Goal: Task Accomplishment & Management: Complete application form

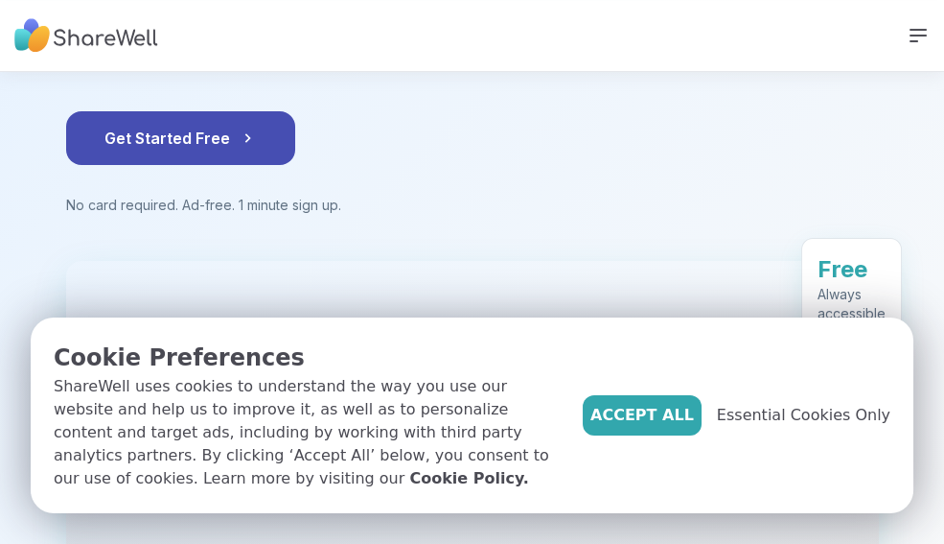
scroll to position [283, 0]
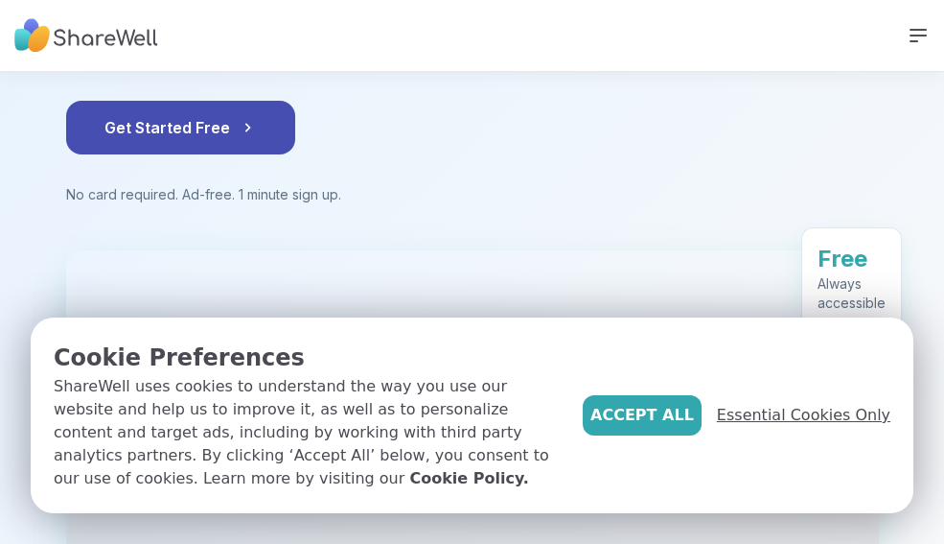
click at [779, 427] on span "Essential Cookies Only" at bounding box center [804, 415] width 174 height 23
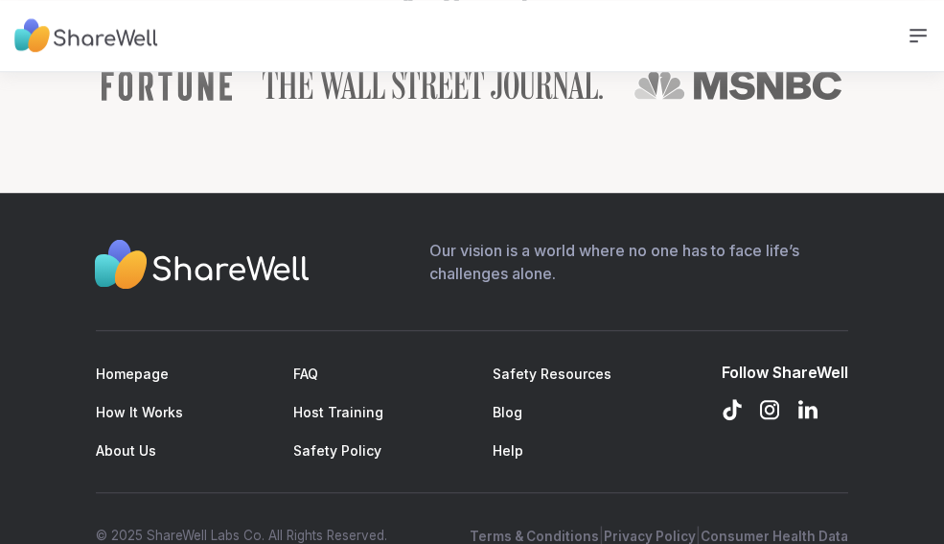
scroll to position [2770, 0]
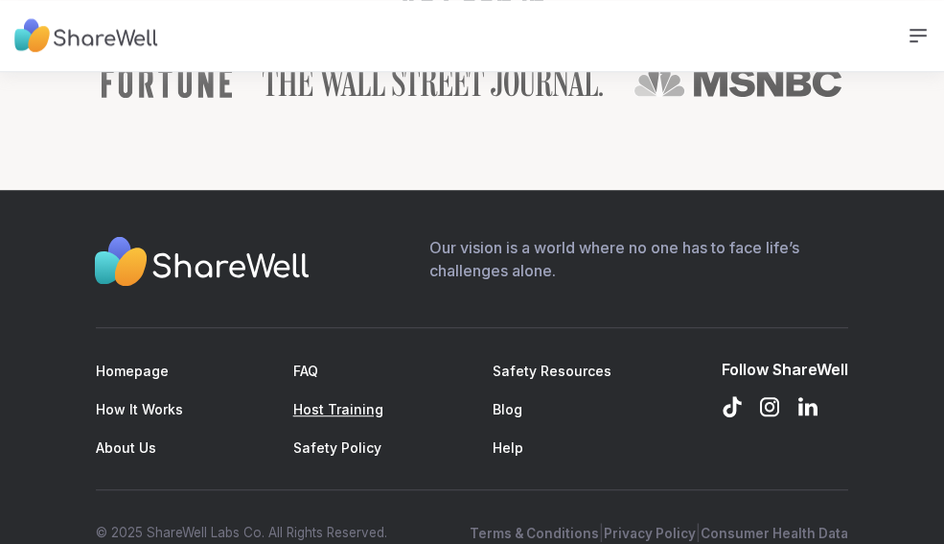
click at [347, 401] on link "Host Training" at bounding box center [338, 409] width 90 height 16
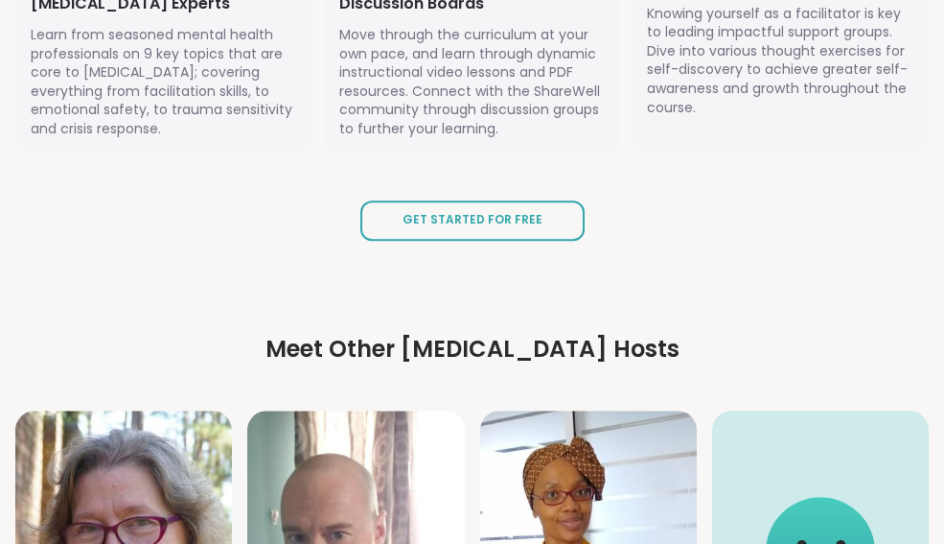
scroll to position [3244, 0]
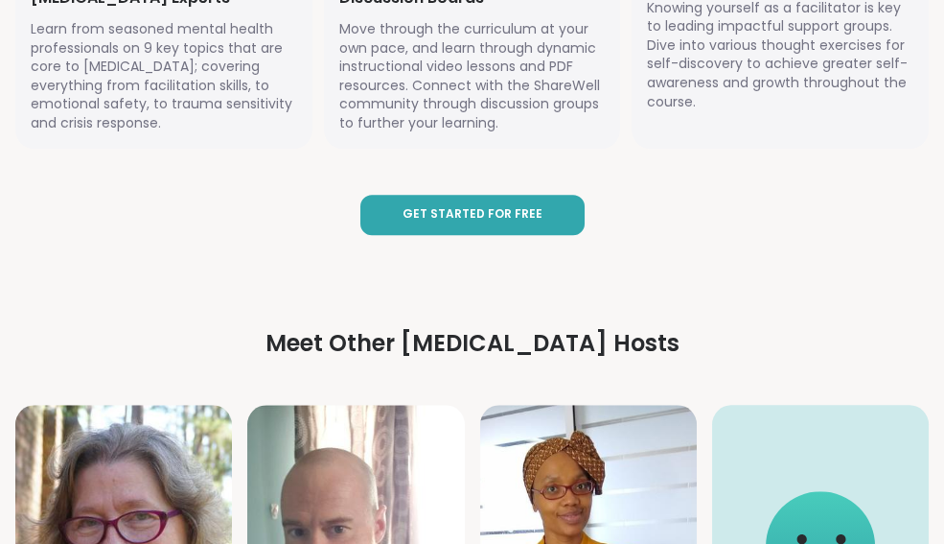
click at [503, 206] on span "Get Started for Free" at bounding box center [473, 214] width 140 height 16
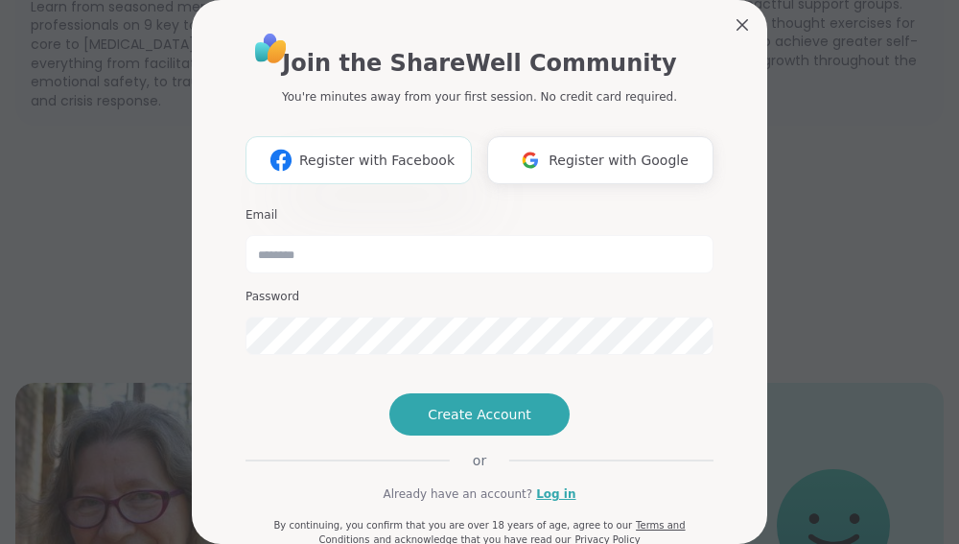
click at [342, 163] on span "Register with Facebook" at bounding box center [376, 161] width 155 height 20
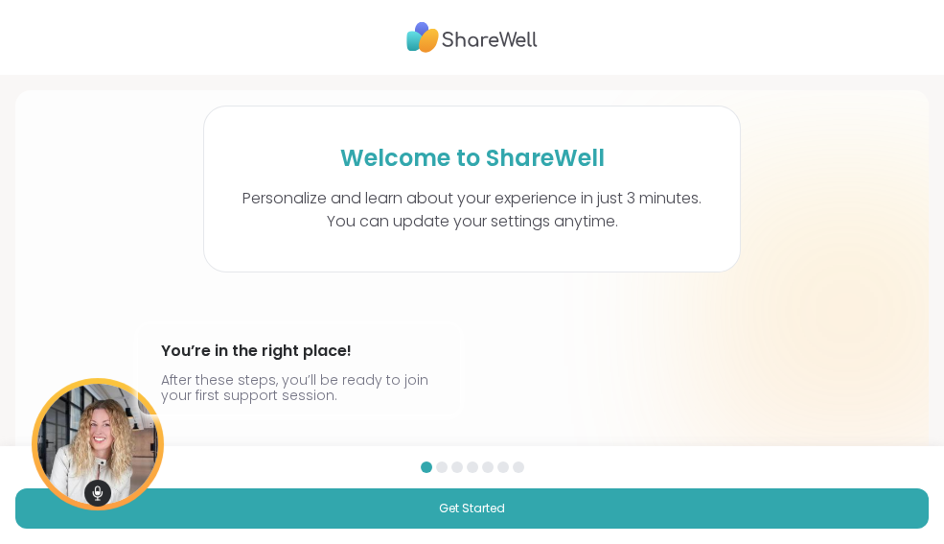
click at [472, 408] on div "[PERSON_NAME] @amyvaninetti You’re in the right place! After these steps, you’l…" at bounding box center [472, 466] width 883 height 177
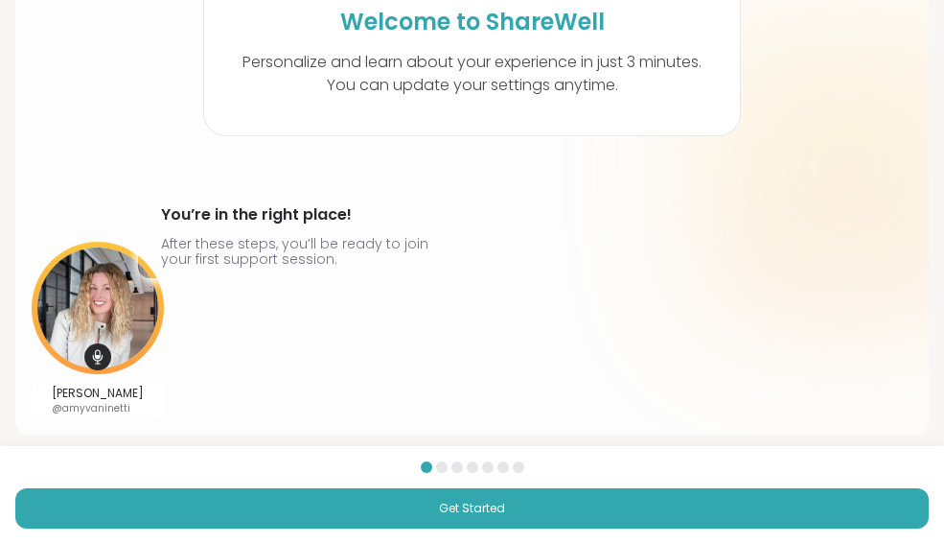
scroll to position [148, 0]
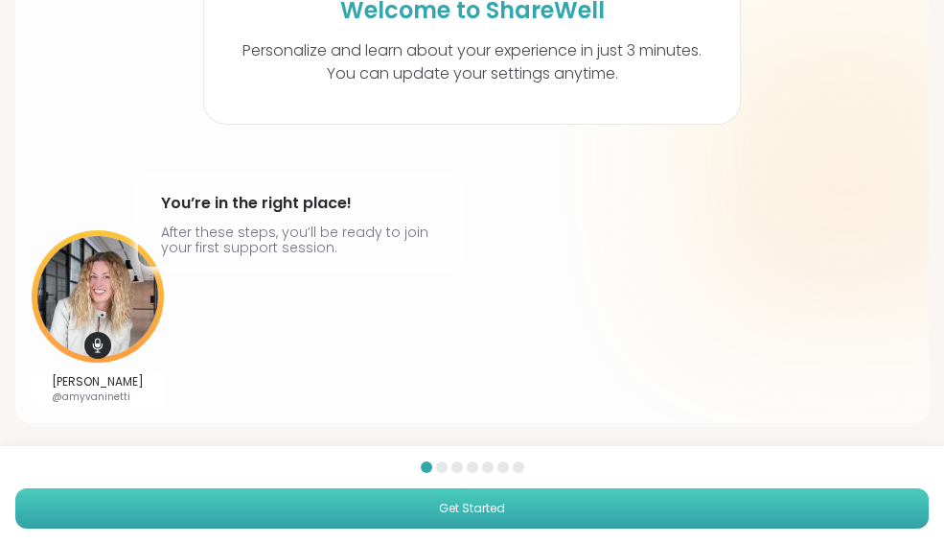
click at [448, 517] on span "Get Started" at bounding box center [472, 508] width 66 height 17
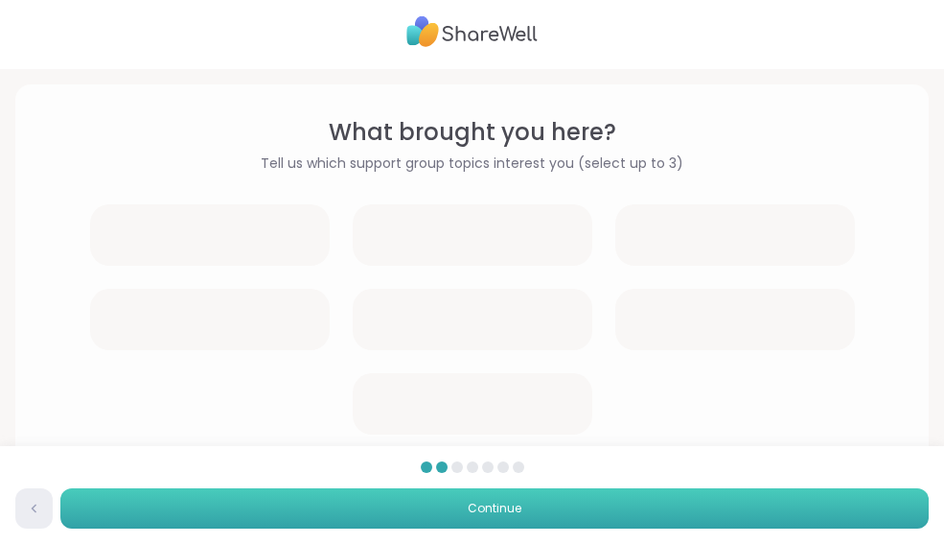
scroll to position [0, 0]
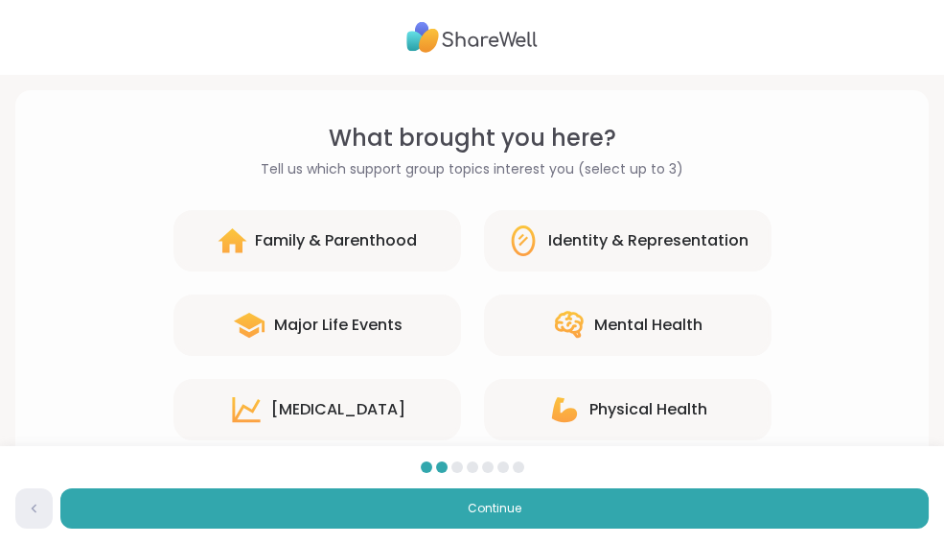
click at [390, 337] on div "Major Life Events" at bounding box center [318, 324] width 288 height 61
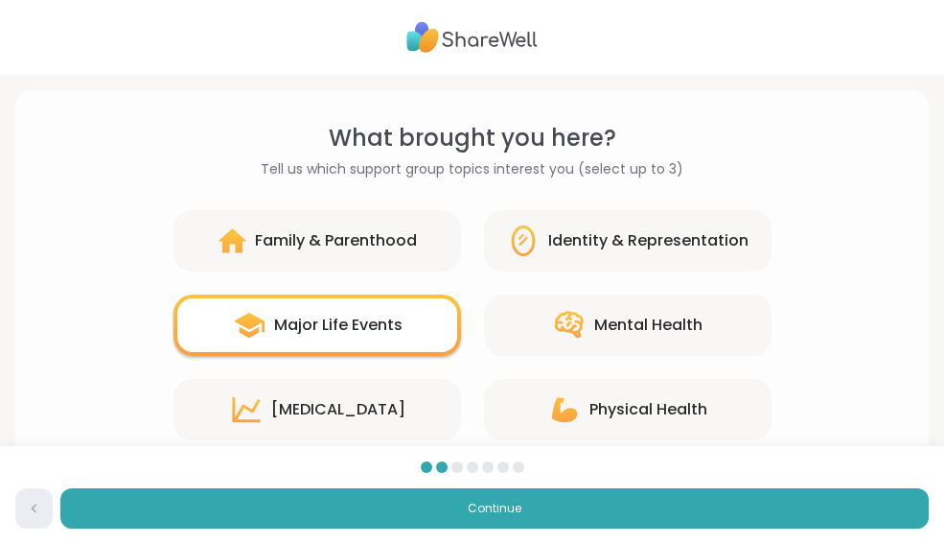
click at [663, 314] on div "Mental Health" at bounding box center [648, 325] width 108 height 23
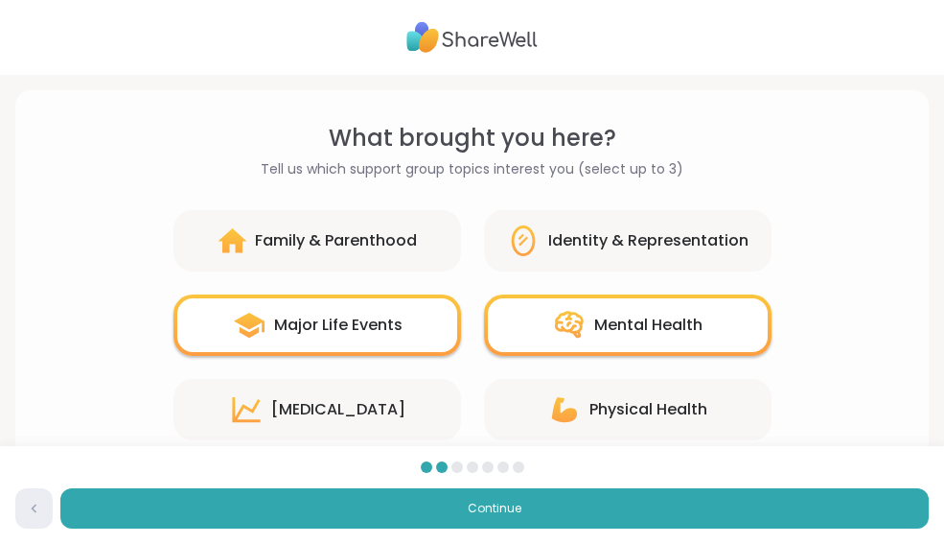
click at [406, 408] on div "[MEDICAL_DATA]" at bounding box center [318, 409] width 288 height 61
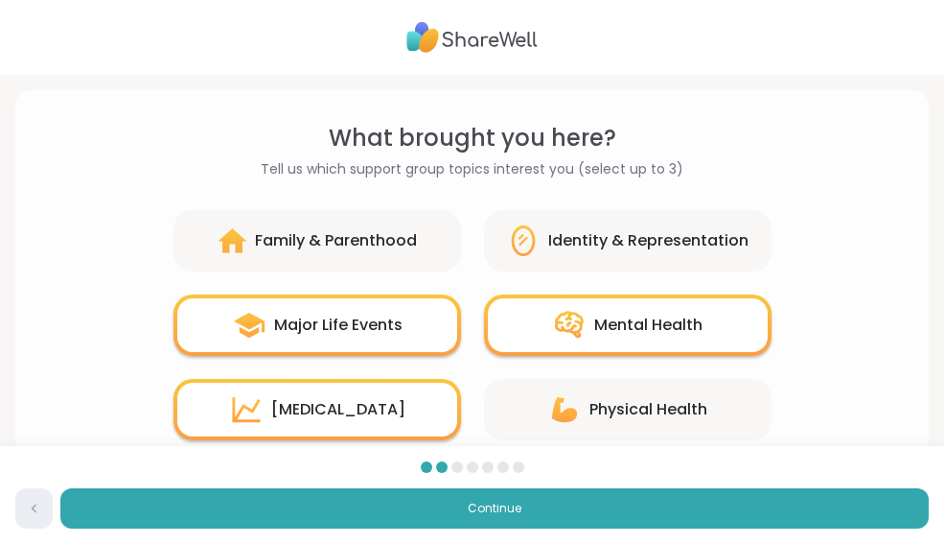
click at [604, 412] on div "Physical Health" at bounding box center [649, 409] width 118 height 23
click at [571, 322] on icon at bounding box center [569, 324] width 29 height 27
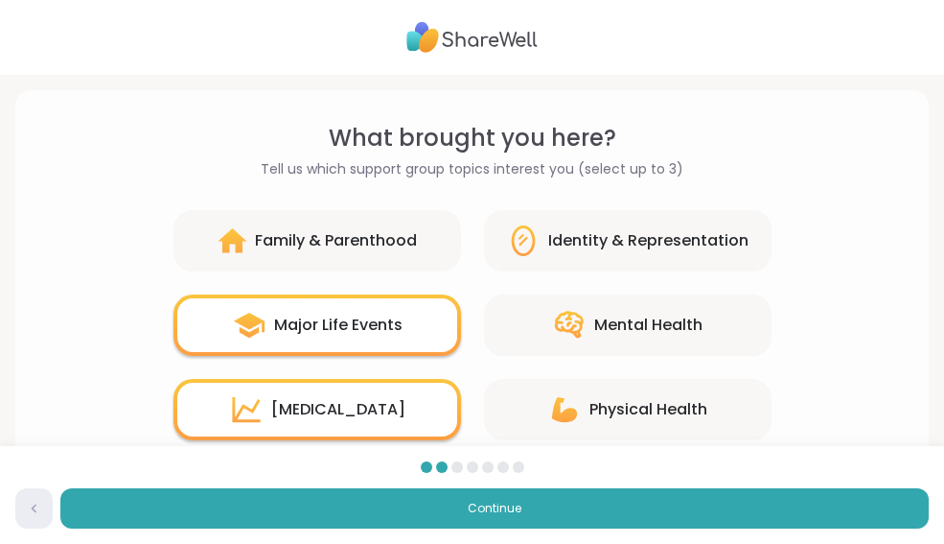
click at [634, 412] on div "Physical Health" at bounding box center [649, 409] width 118 height 23
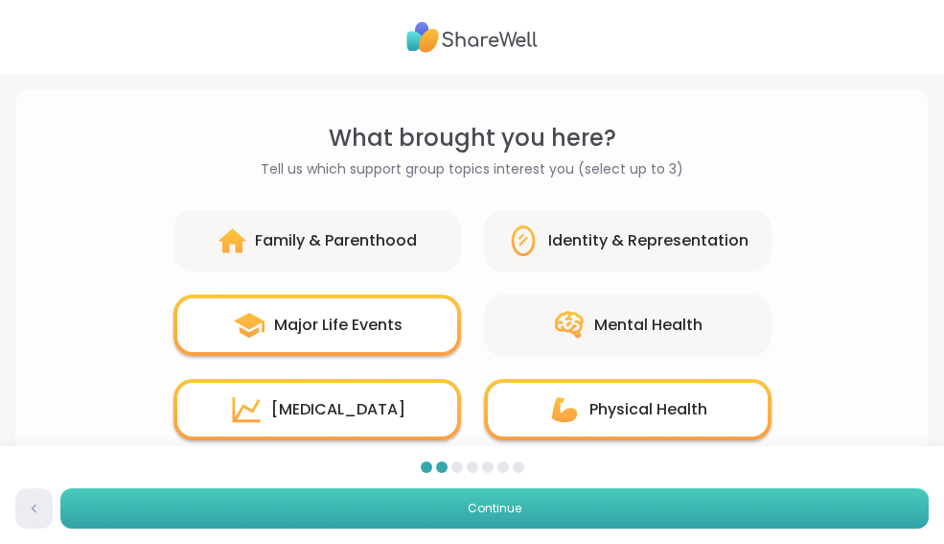
click at [501, 517] on button "Continue" at bounding box center [494, 508] width 869 height 40
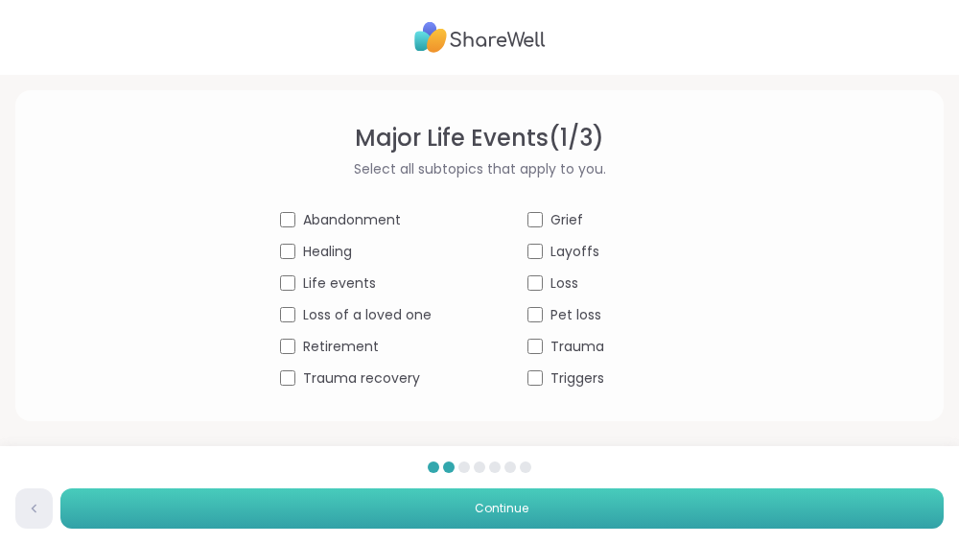
click at [479, 507] on span "Continue" at bounding box center [502, 508] width 54 height 17
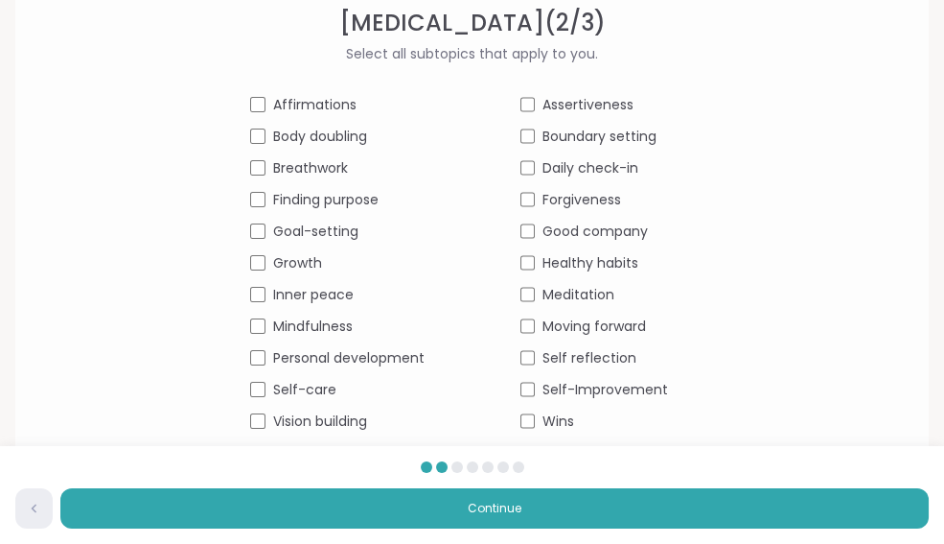
scroll to position [112, 0]
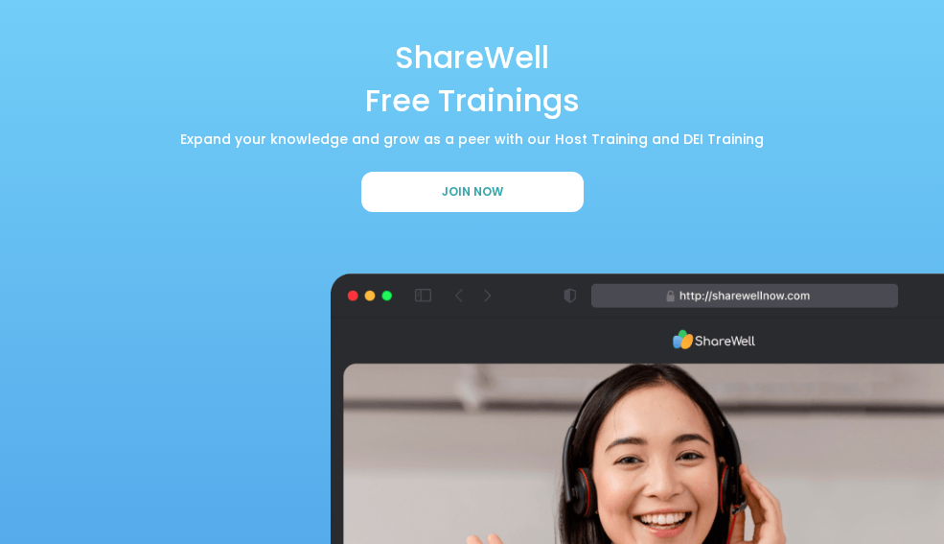
scroll to position [6, 0]
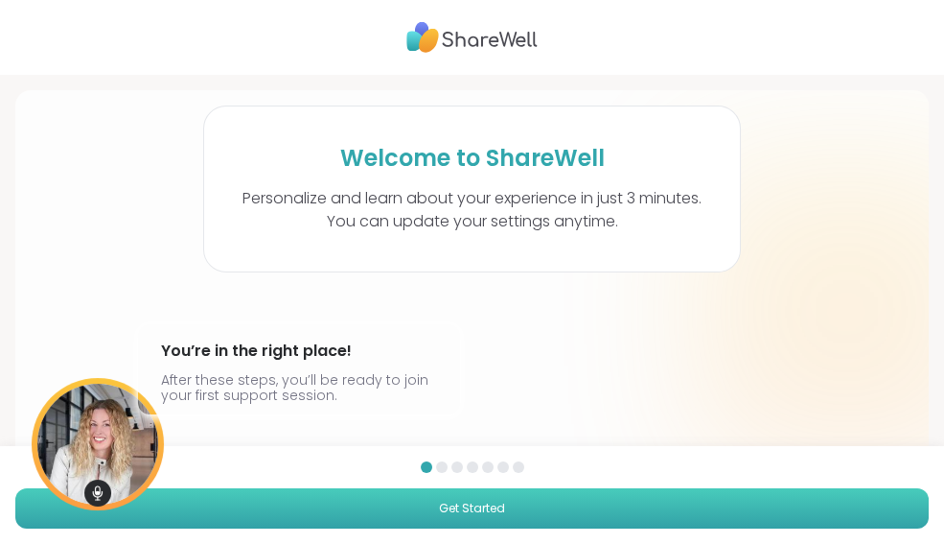
click at [449, 513] on span "Get Started" at bounding box center [472, 508] width 66 height 17
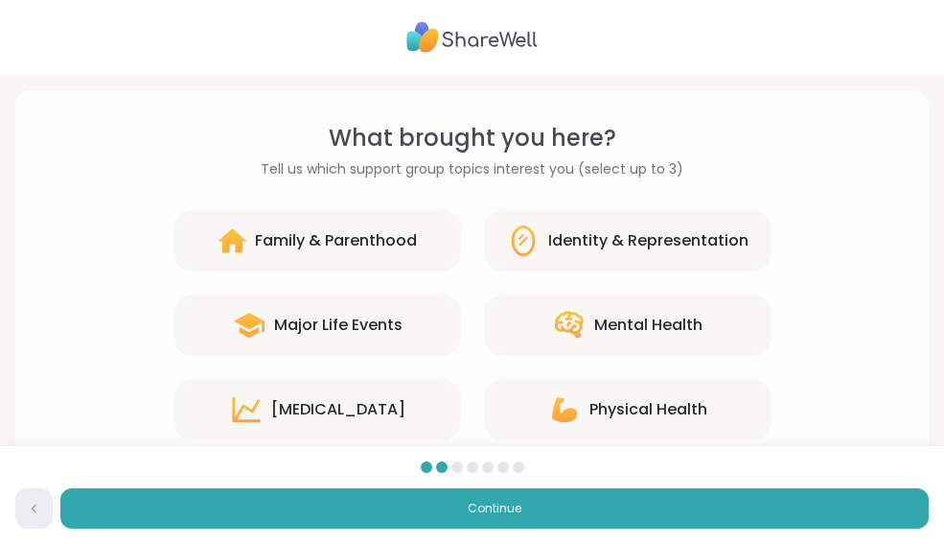
click at [375, 337] on div "Major Life Events" at bounding box center [318, 324] width 288 height 61
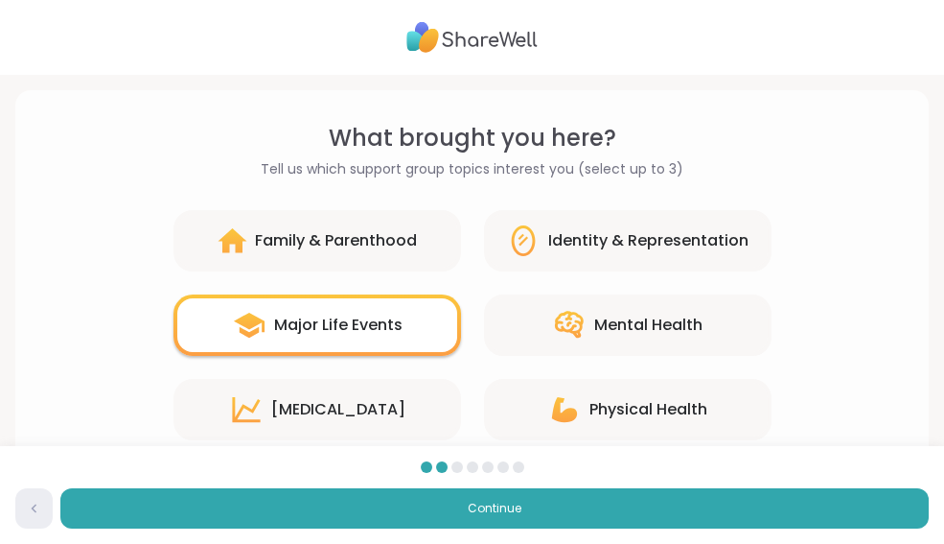
click at [397, 408] on div "[MEDICAL_DATA]" at bounding box center [338, 409] width 134 height 23
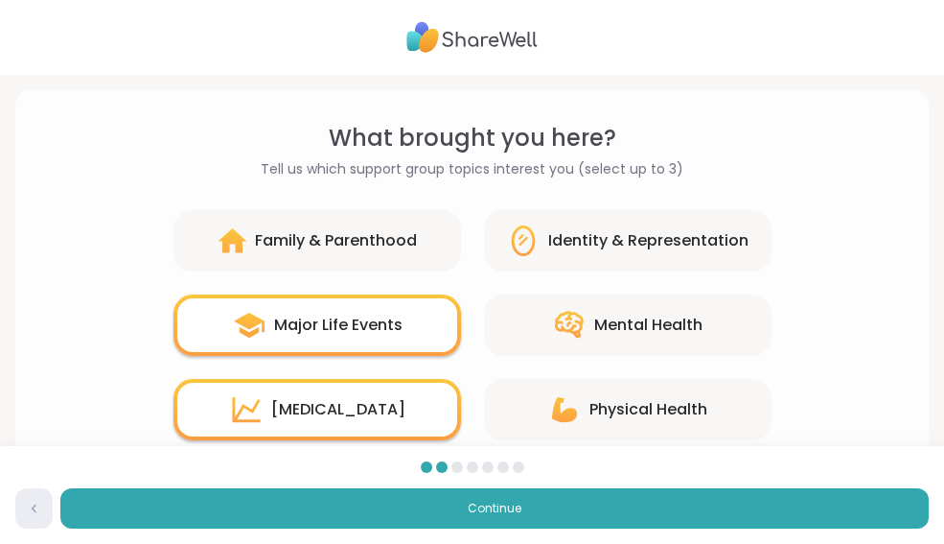
click at [587, 423] on div "Physical Health" at bounding box center [628, 409] width 288 height 61
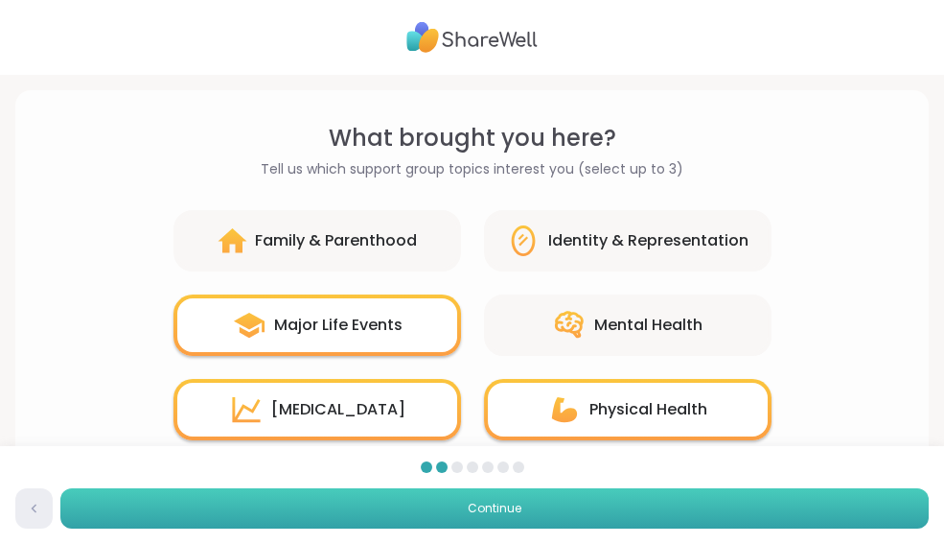
click at [555, 510] on button "Continue" at bounding box center [494, 508] width 869 height 40
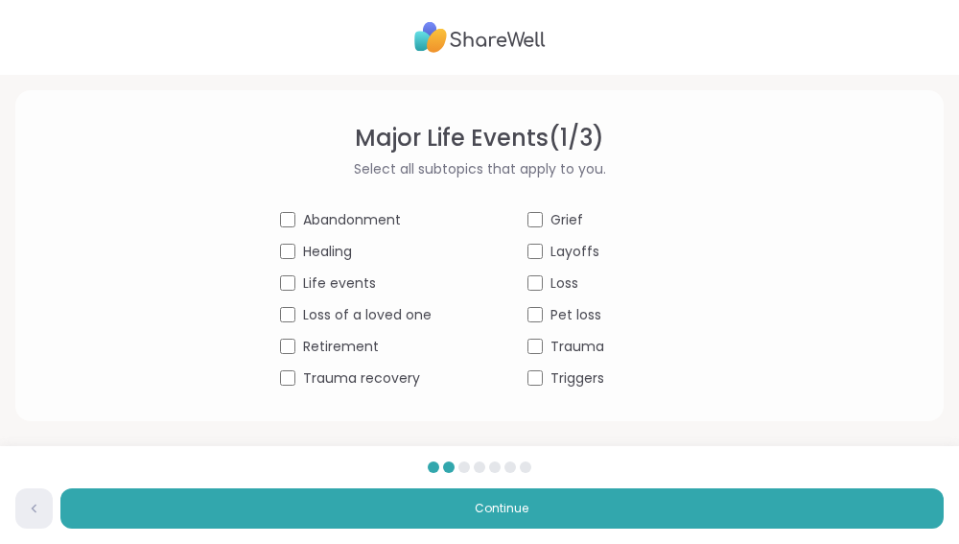
click at [281, 292] on div "Life events" at bounding box center [355, 283] width 151 height 20
click at [535, 278] on div "Loss" at bounding box center [602, 283] width 151 height 20
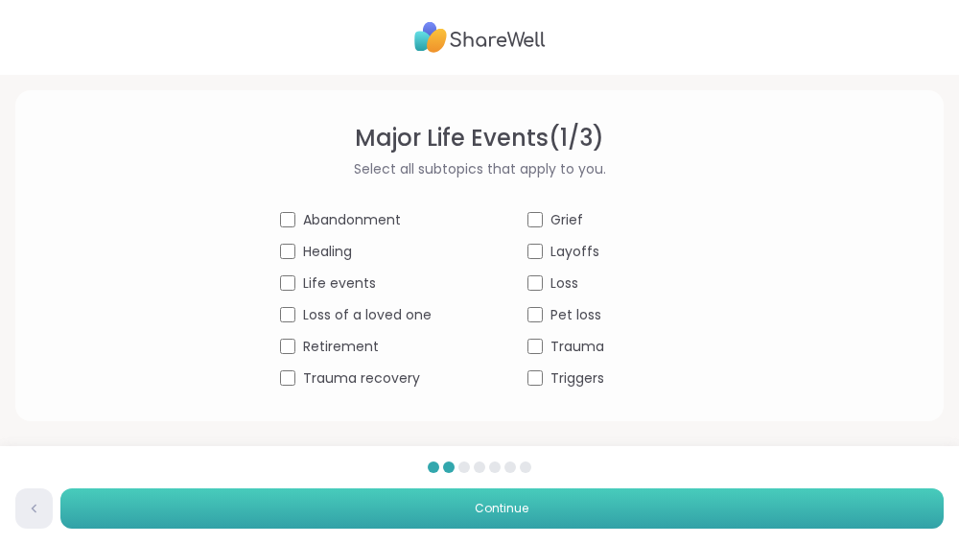
click at [498, 510] on span "Continue" at bounding box center [502, 508] width 54 height 17
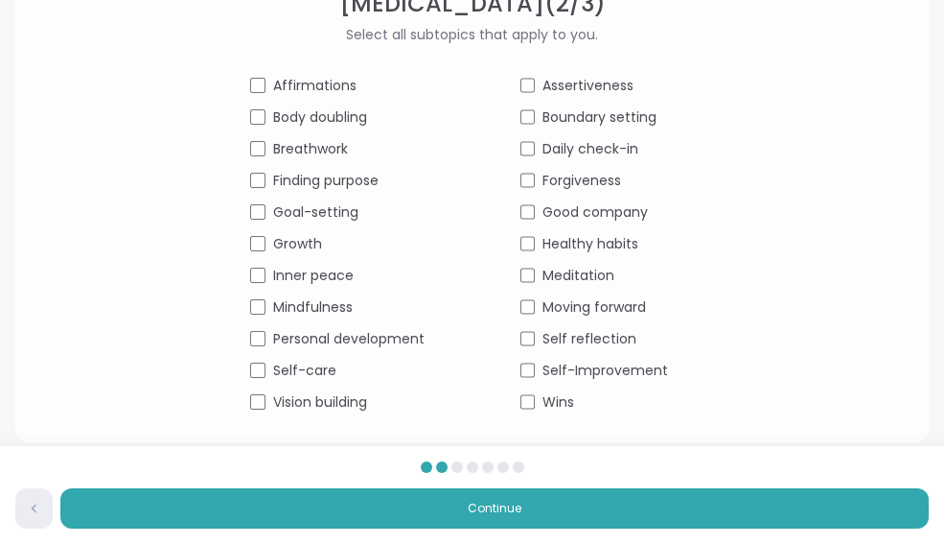
scroll to position [126, 0]
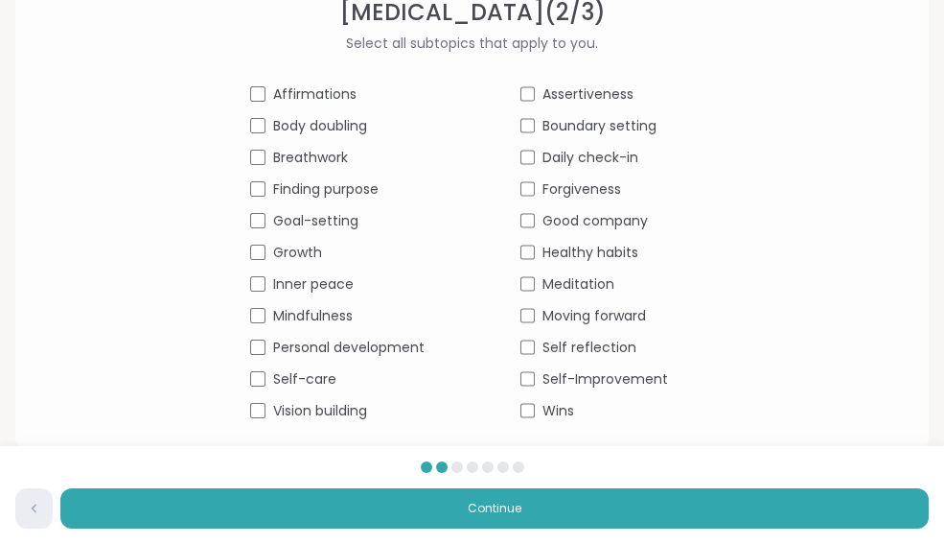
click at [255, 325] on div "Mindfulness" at bounding box center [337, 316] width 175 height 20
click at [531, 387] on div "Self-Improvement" at bounding box center [608, 379] width 175 height 20
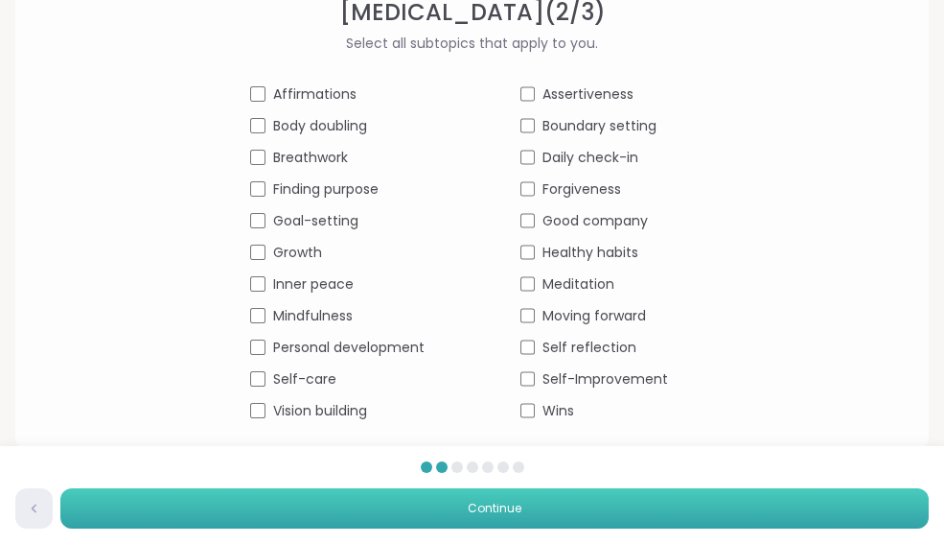
click at [545, 515] on button "Continue" at bounding box center [494, 508] width 869 height 40
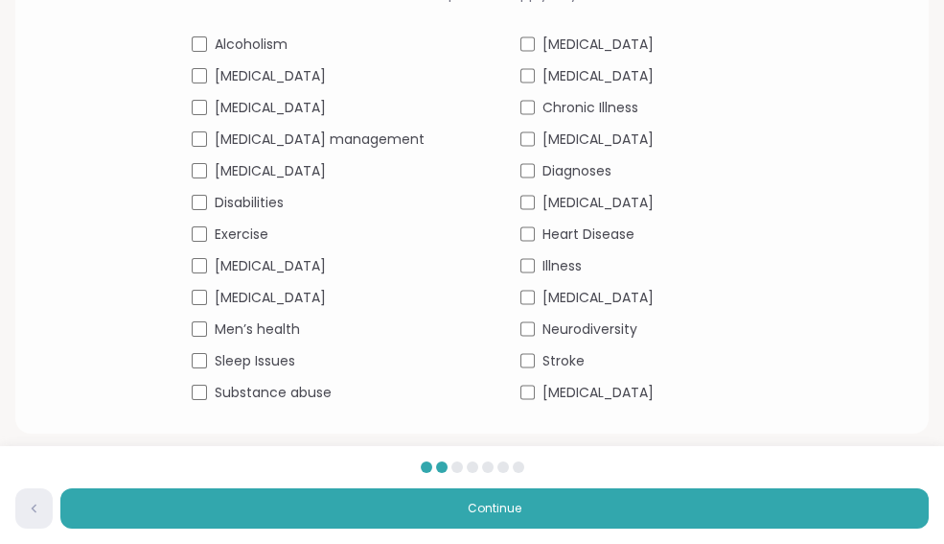
scroll to position [181, 0]
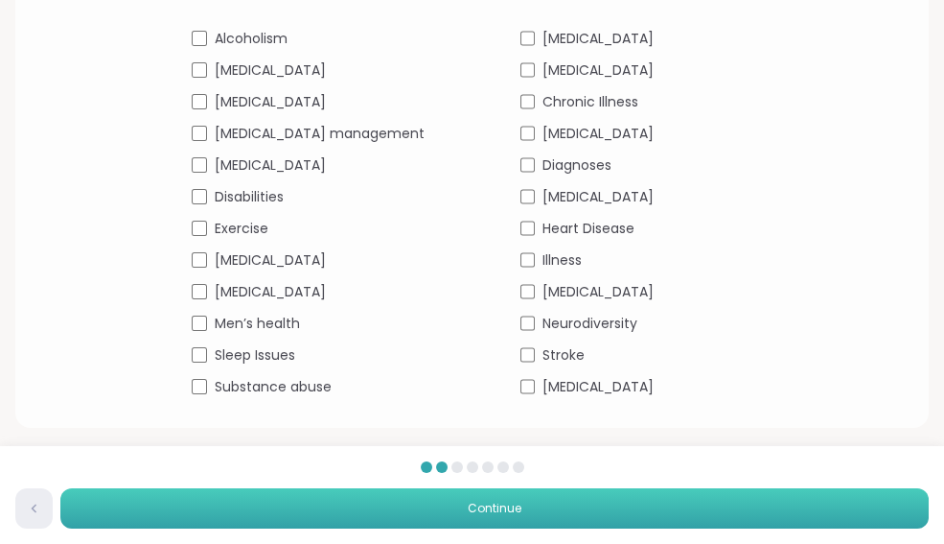
click at [499, 518] on button "Continue" at bounding box center [494, 508] width 869 height 40
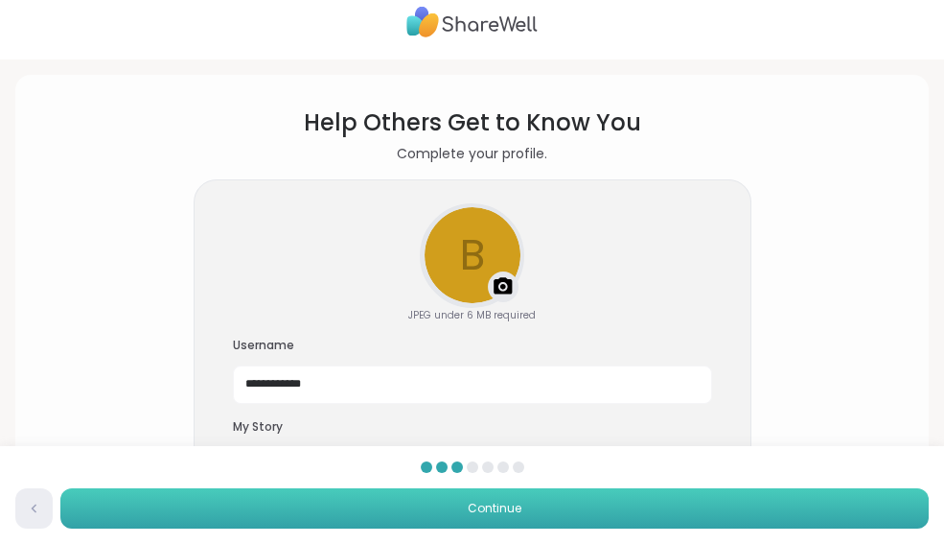
scroll to position [0, 0]
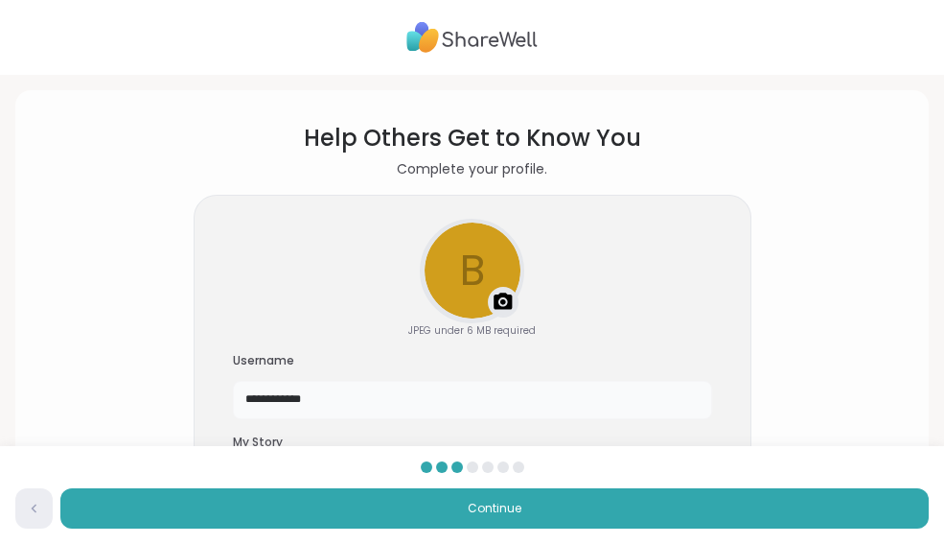
click at [384, 403] on input "**********" at bounding box center [472, 400] width 479 height 38
type input "*"
type input "**********"
click at [499, 299] on img at bounding box center [503, 302] width 23 height 23
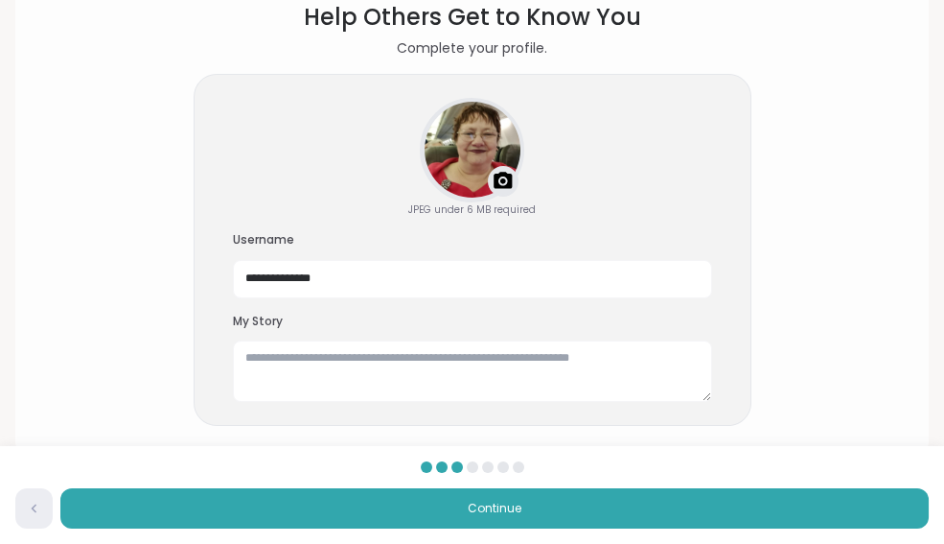
scroll to position [154, 0]
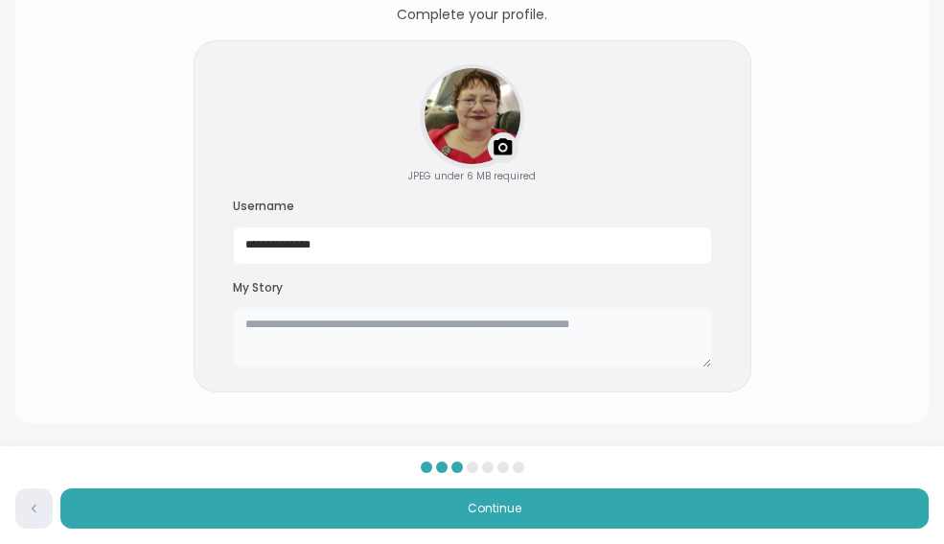
click at [605, 324] on textarea at bounding box center [472, 337] width 479 height 61
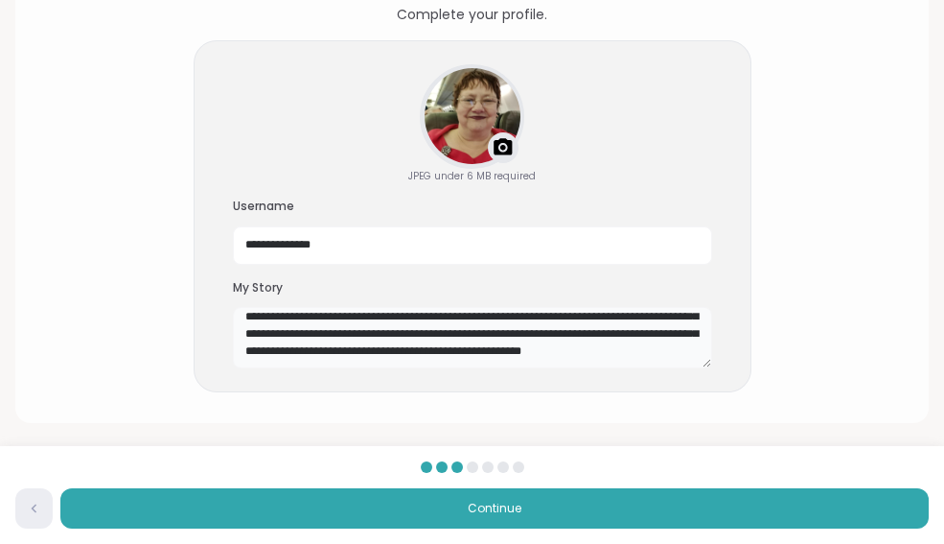
scroll to position [153, 0]
click at [367, 361] on textarea "**********" at bounding box center [472, 337] width 479 height 61
type textarea "**********"
click at [695, 243] on input "**********" at bounding box center [472, 245] width 479 height 38
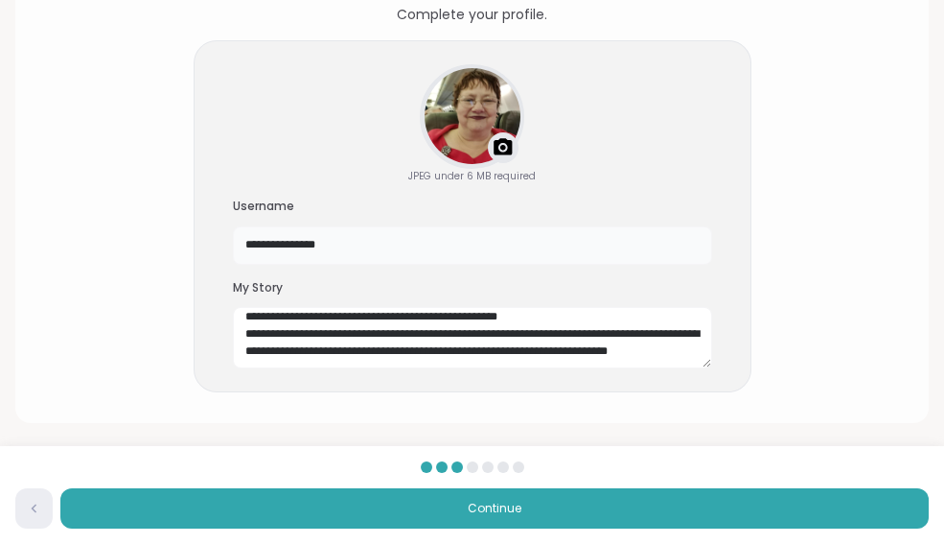
type input "**********"
click at [534, 351] on textarea at bounding box center [472, 337] width 479 height 61
click at [447, 355] on textarea at bounding box center [472, 337] width 479 height 61
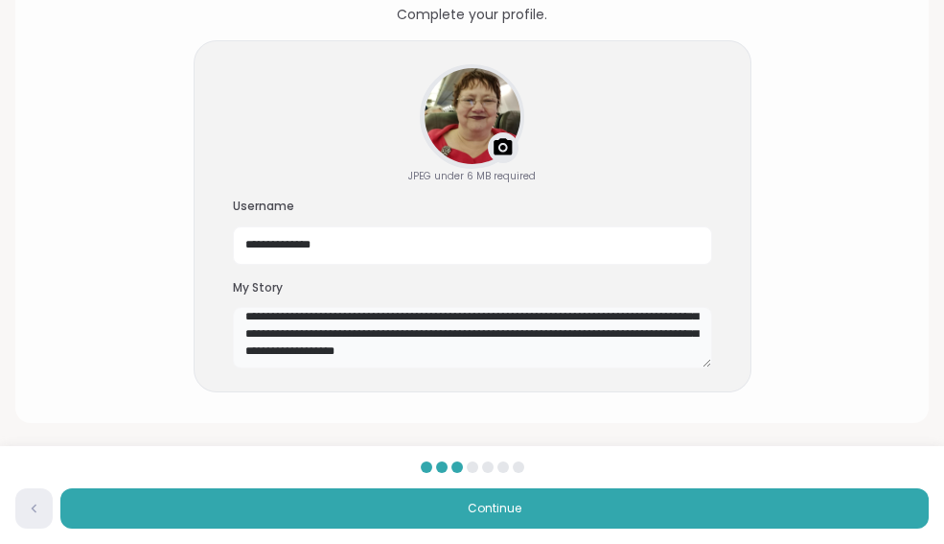
scroll to position [257, 0]
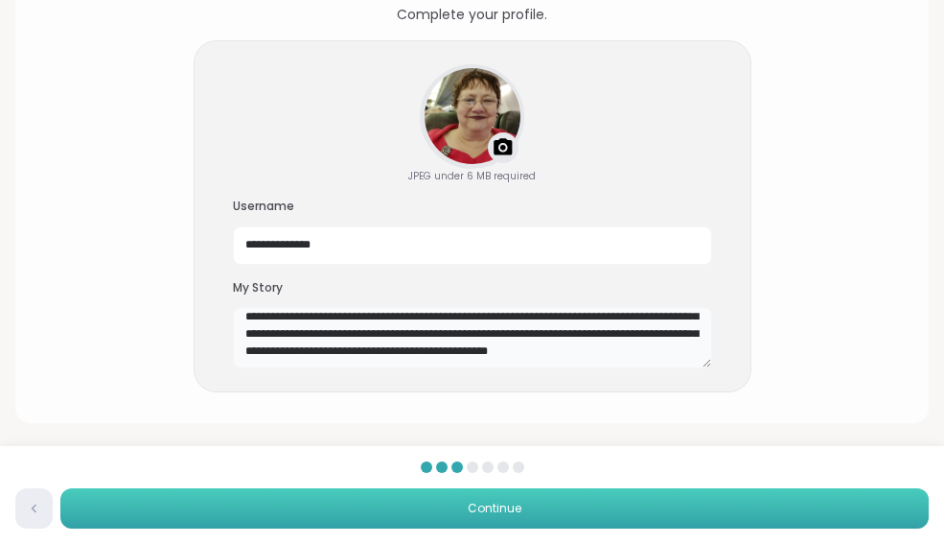
type textarea "**********"
click at [489, 510] on span "Continue" at bounding box center [495, 508] width 54 height 17
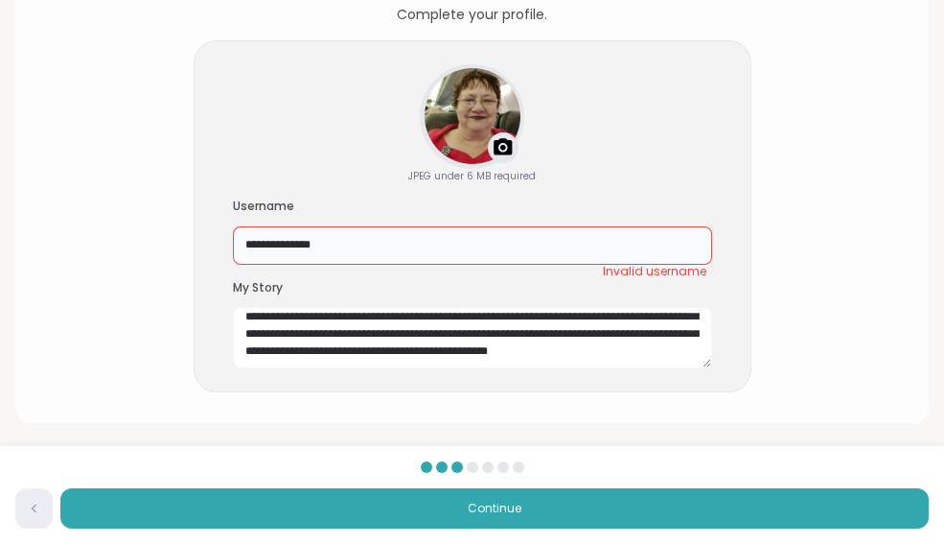
drag, startPoint x: 377, startPoint y: 246, endPoint x: 266, endPoint y: 245, distance: 111.2
click at [266, 245] on input "**********" at bounding box center [472, 245] width 479 height 38
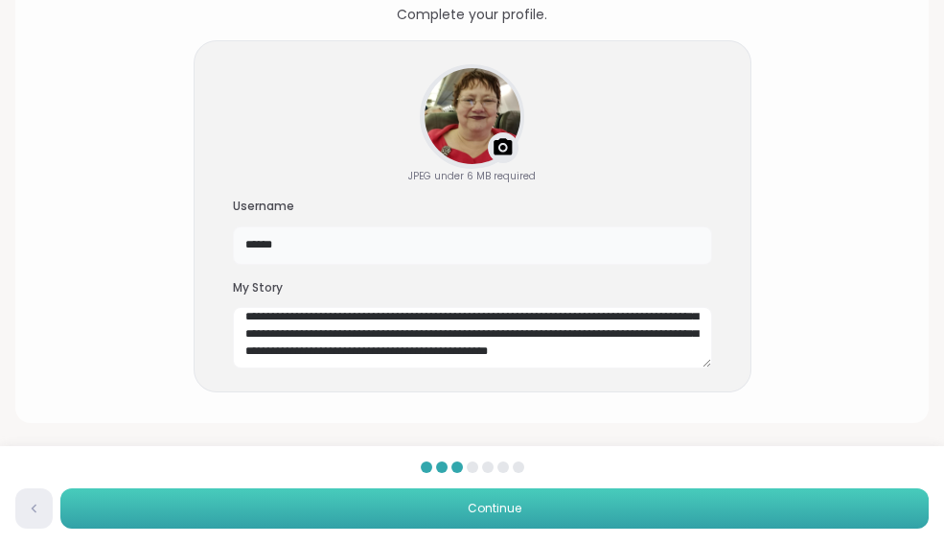
type input "******"
click at [403, 508] on button "Continue" at bounding box center [494, 508] width 869 height 40
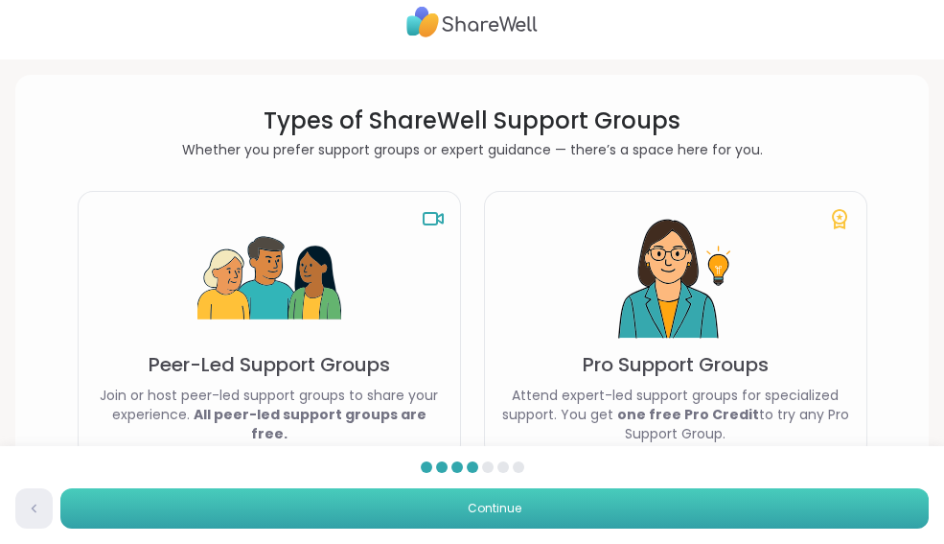
scroll to position [0, 0]
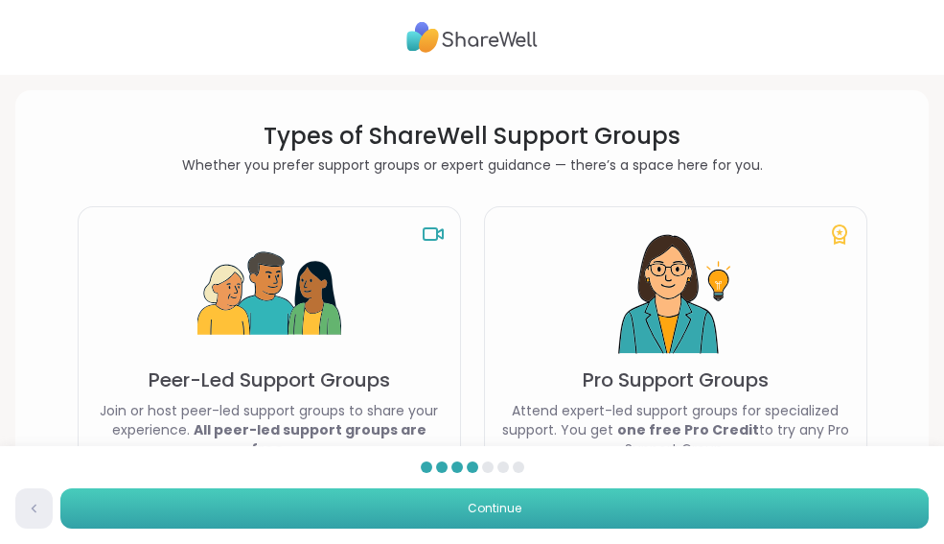
click at [403, 508] on button "Continue" at bounding box center [494, 508] width 869 height 40
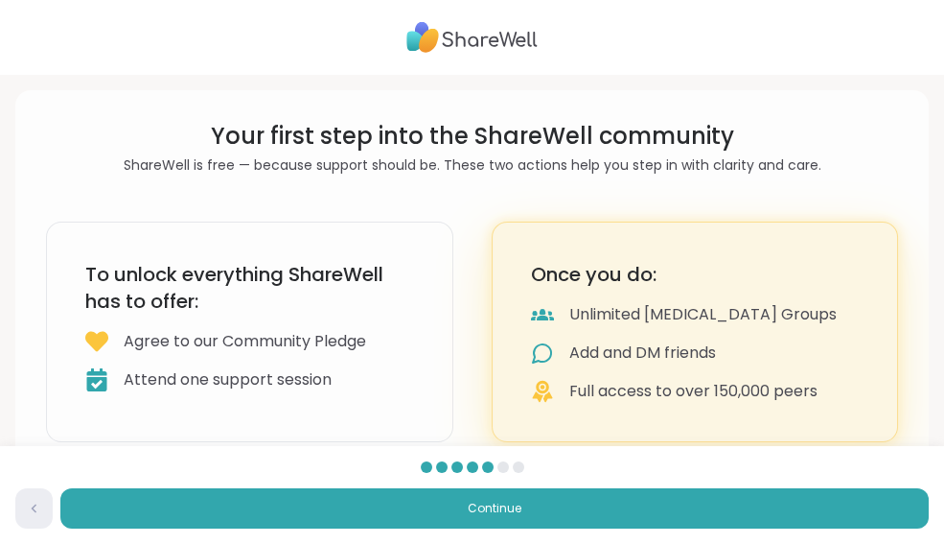
click at [467, 468] on div at bounding box center [473, 467] width 12 height 12
click at [472, 469] on div at bounding box center [473, 467] width 12 height 12
click at [32, 512] on img at bounding box center [34, 508] width 22 height 17
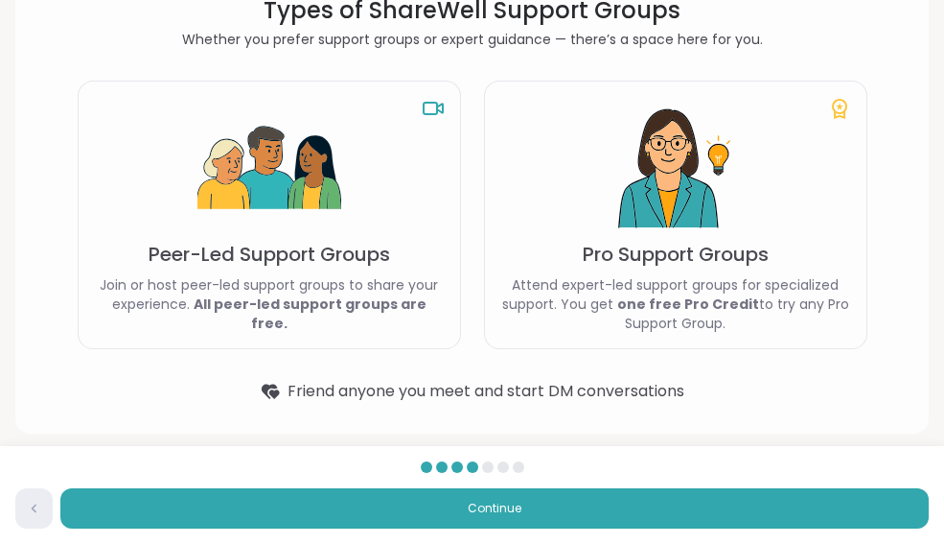
scroll to position [136, 0]
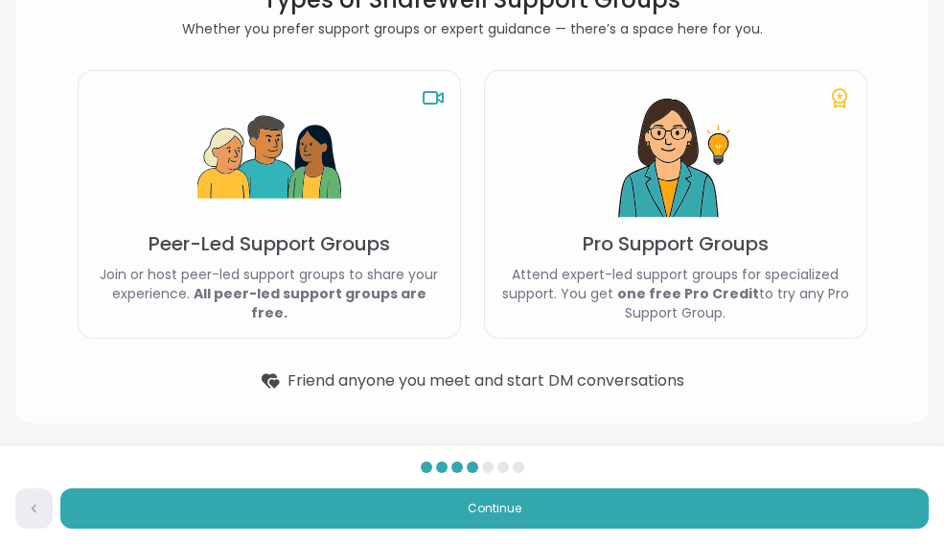
click at [351, 285] on p "Join or host peer-led support groups to share your experience. All peer-led sup…" at bounding box center [269, 294] width 351 height 58
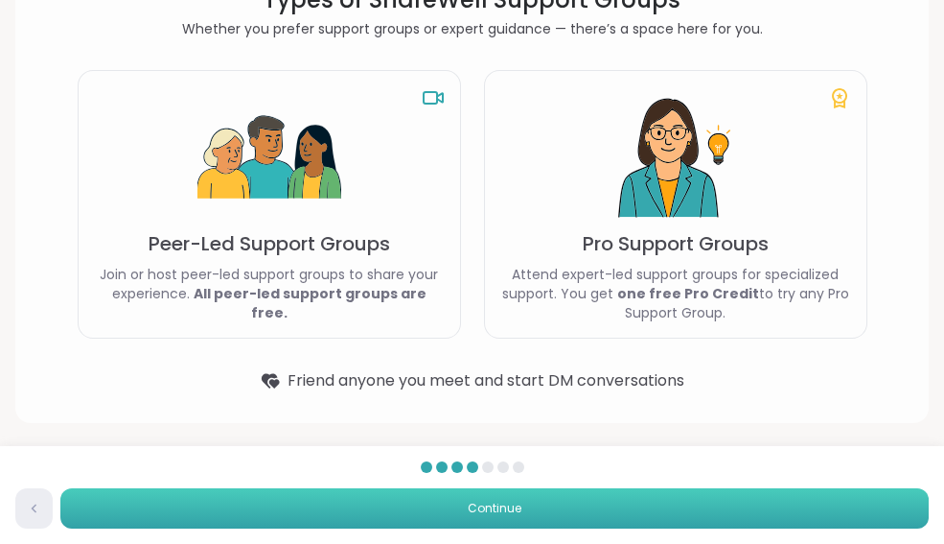
click at [499, 503] on span "Continue" at bounding box center [495, 508] width 54 height 17
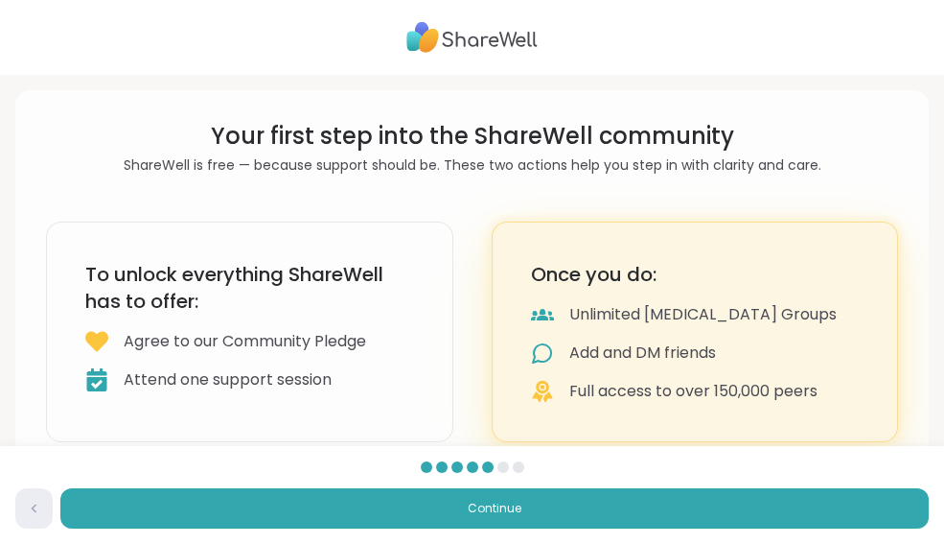
drag, startPoint x: 952, startPoint y: 370, endPoint x: 475, endPoint y: 205, distance: 505.2
click at [475, 205] on section "Your first step into the ShareWell community ShareWell is free — because suppor…" at bounding box center [472, 281] width 883 height 352
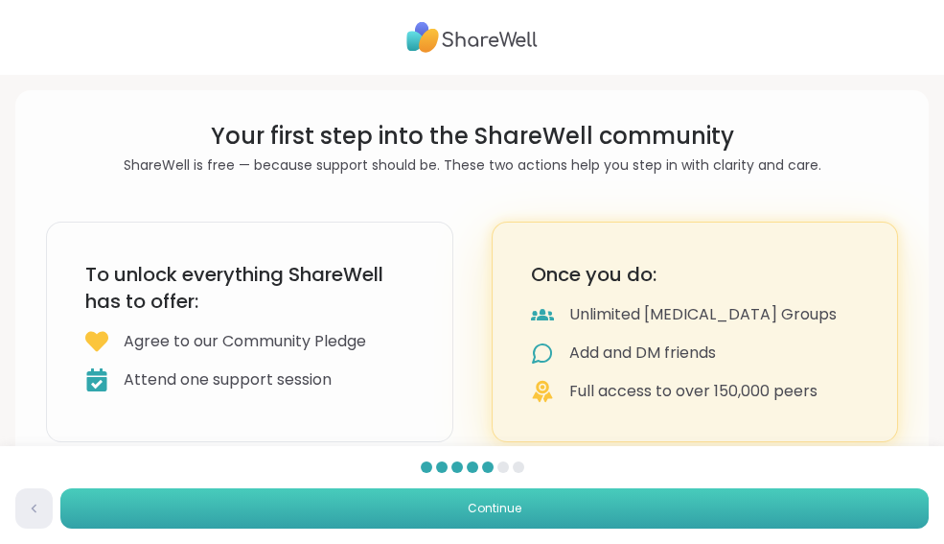
click at [470, 519] on button "Continue" at bounding box center [494, 508] width 869 height 40
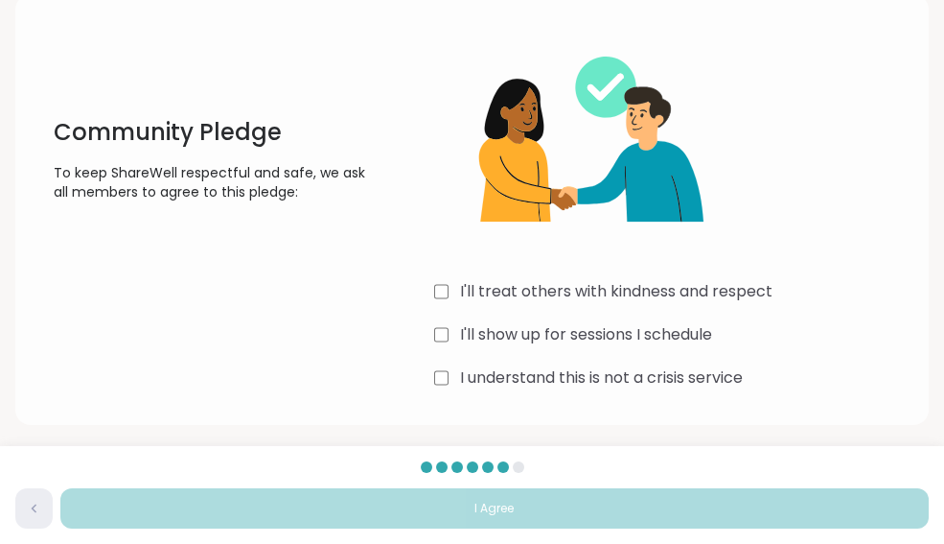
scroll to position [99, 0]
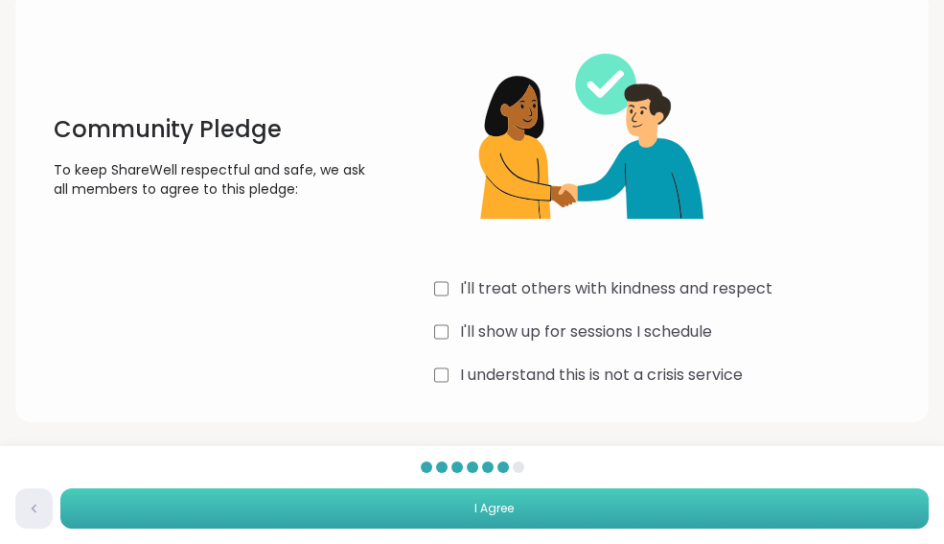
click at [452, 508] on button "I Agree" at bounding box center [494, 508] width 869 height 40
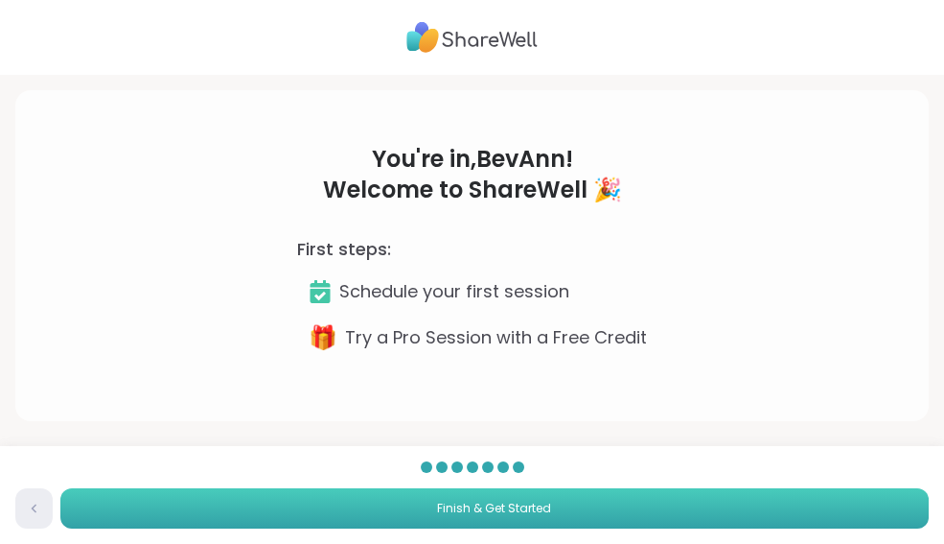
scroll to position [0, 0]
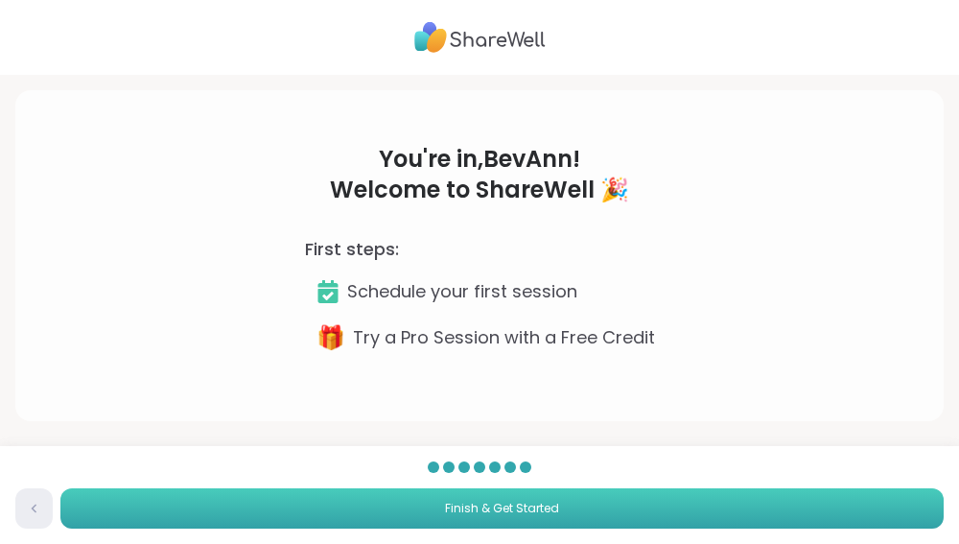
click at [477, 513] on span "Finish & Get Started" at bounding box center [502, 508] width 114 height 17
